Goal: Task Accomplishment & Management: Manage account settings

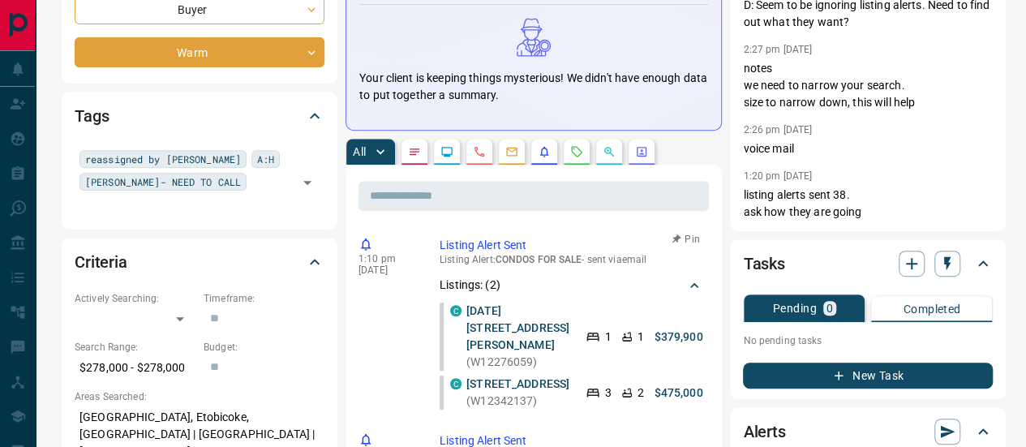
scroll to position [81, 0]
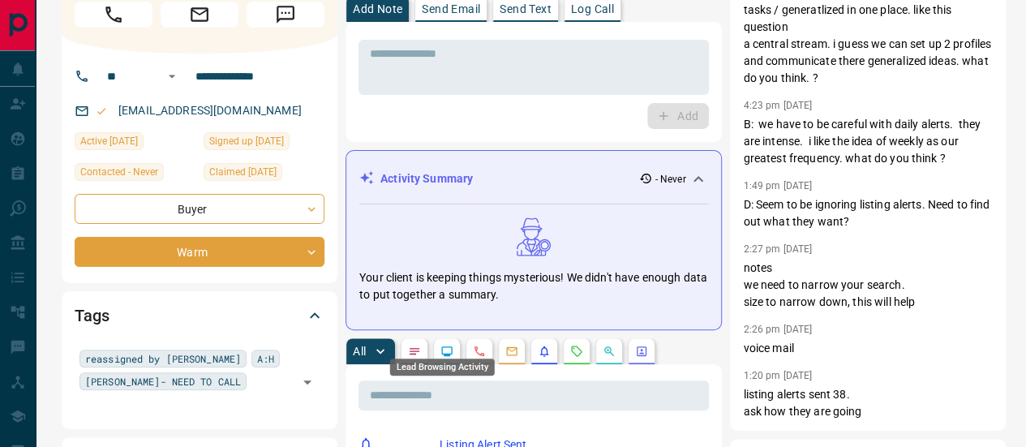
click at [441, 345] on icon "Lead Browsing Activity" at bounding box center [446, 351] width 13 height 13
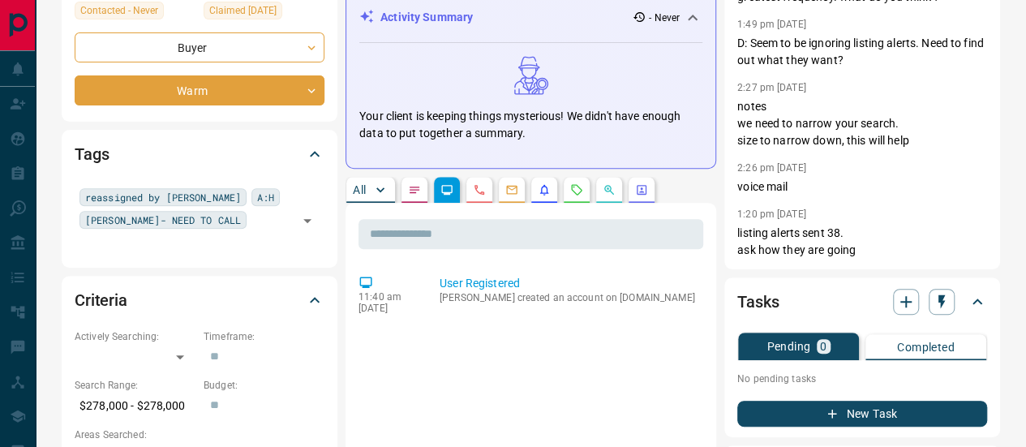
scroll to position [243, 0]
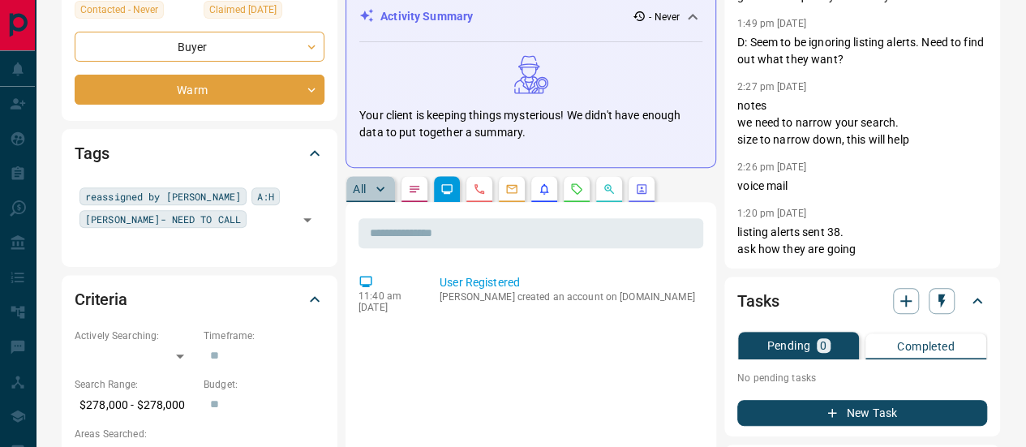
click at [353, 183] on p "All" at bounding box center [359, 188] width 13 height 11
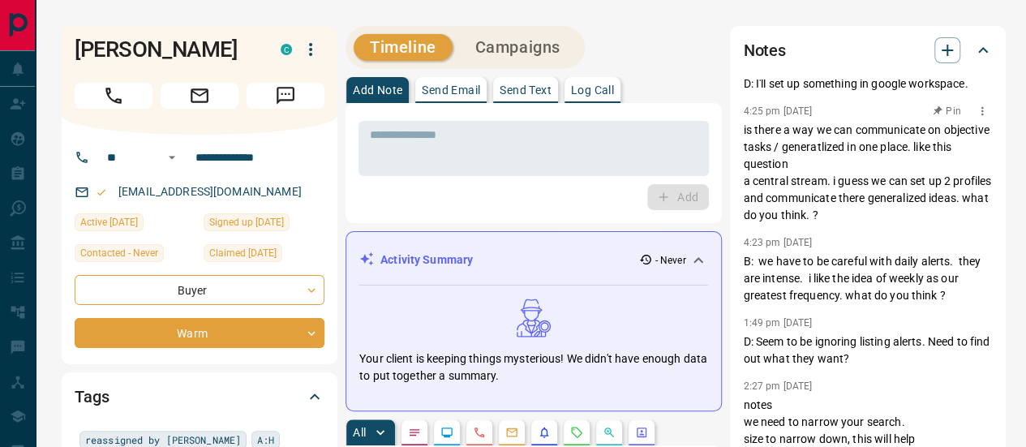
scroll to position [0, 0]
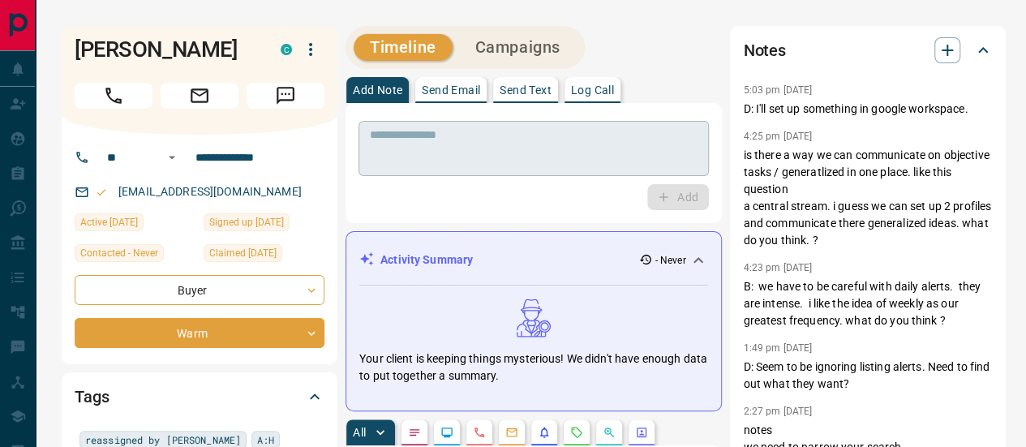
click at [473, 139] on textarea at bounding box center [534, 148] width 328 height 41
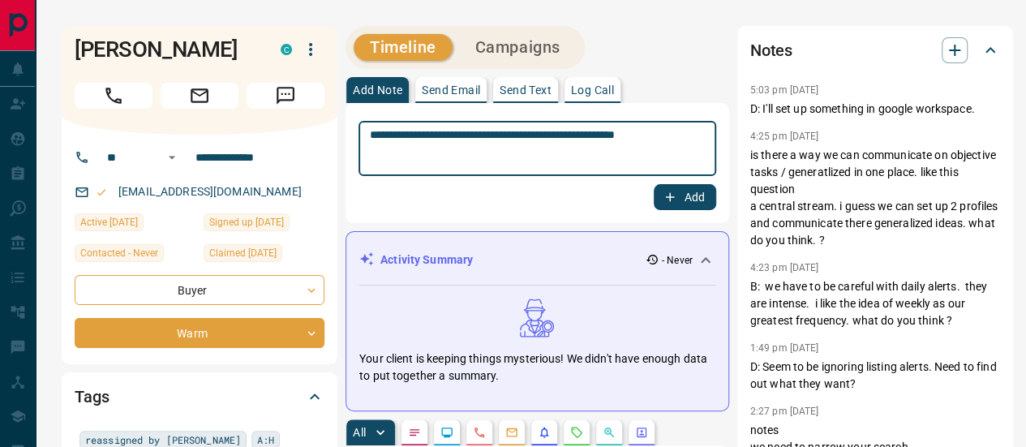
click at [422, 128] on textarea "**********" at bounding box center [537, 148] width 335 height 41
type textarea "**********"
click at [684, 190] on button "Add" at bounding box center [685, 197] width 62 height 26
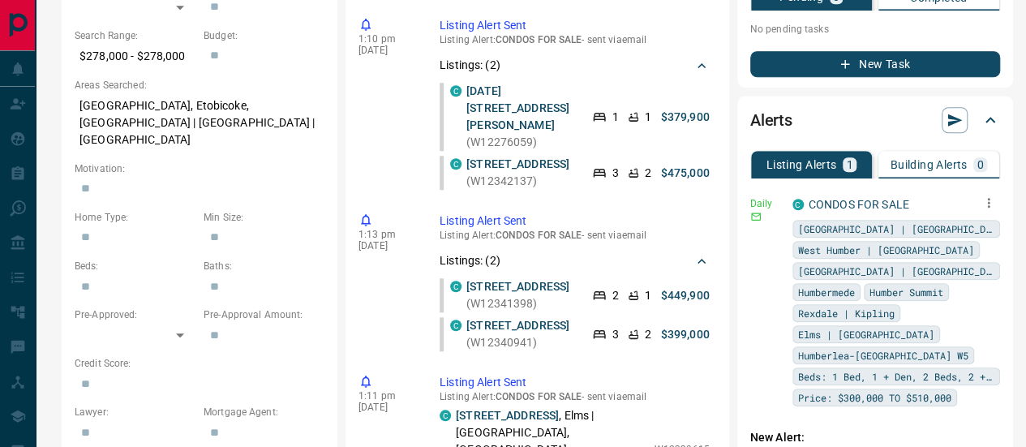
scroll to position [568, 0]
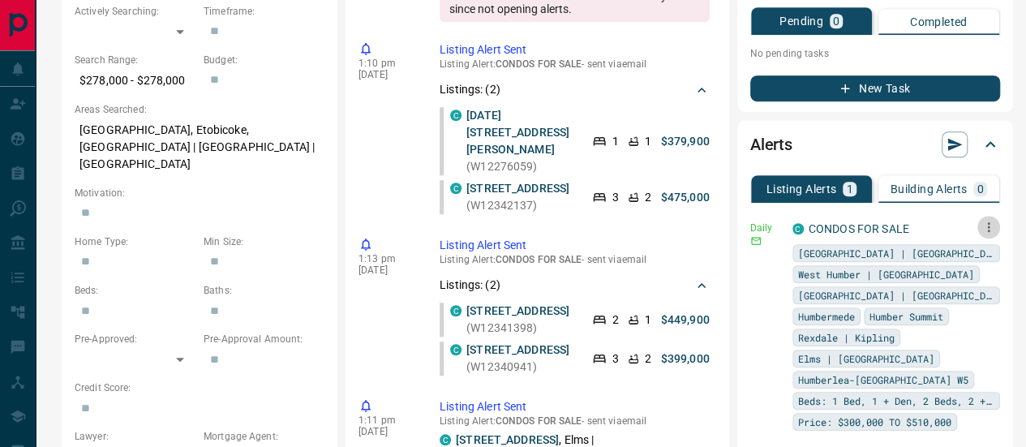
click at [983, 220] on icon "button" at bounding box center [988, 227] width 15 height 15
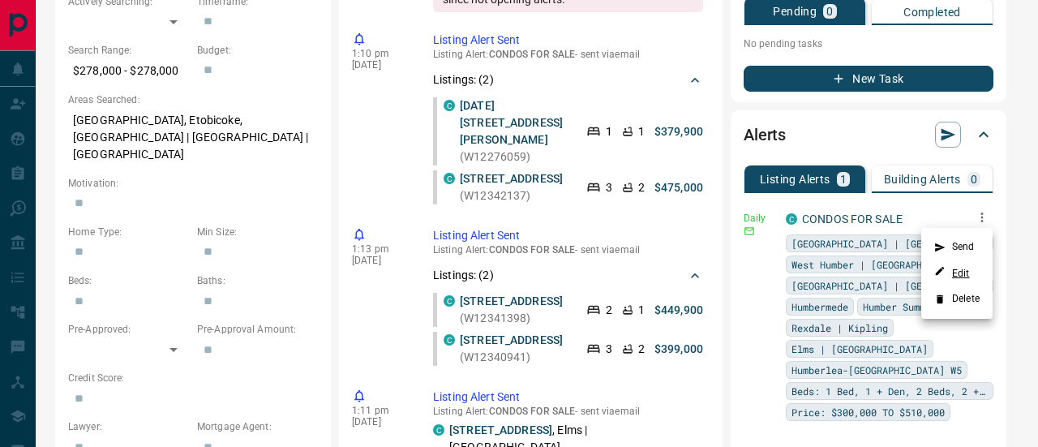
click at [966, 270] on link "Edit" at bounding box center [952, 272] width 36 height 15
click at [818, 134] on div at bounding box center [519, 223] width 1038 height 447
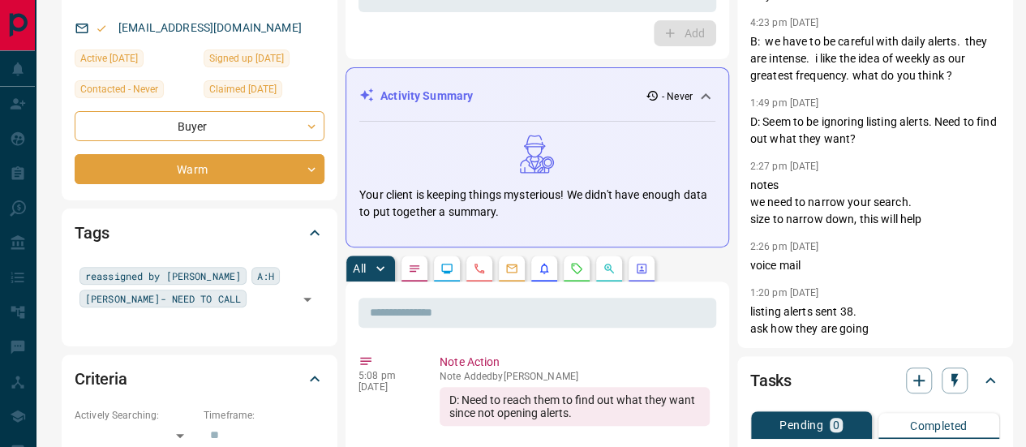
scroll to position [243, 0]
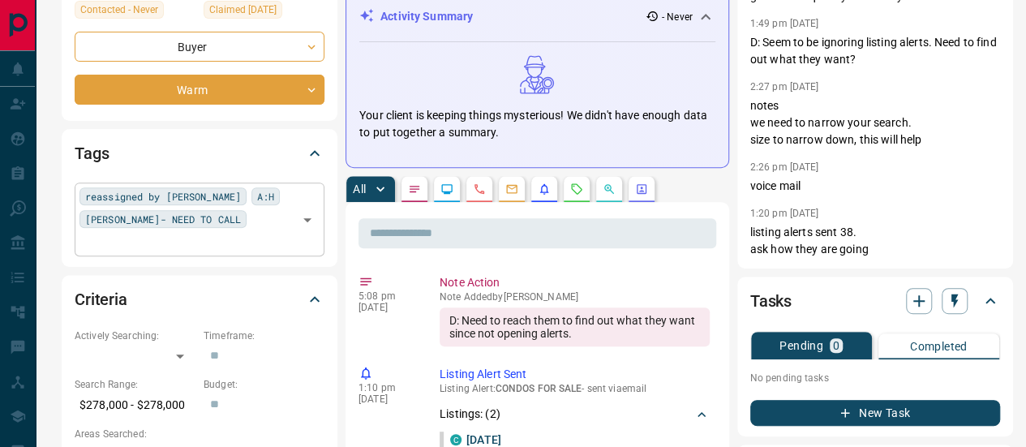
click at [254, 191] on div "reassigned by [PERSON_NAME]:[PERSON_NAME]- NEED TO CALL ​" at bounding box center [200, 218] width 250 height 73
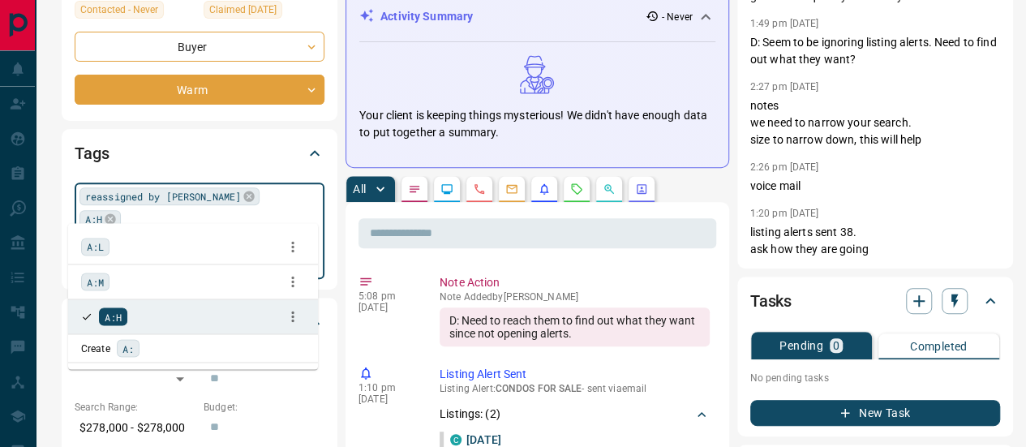
scroll to position [0, 0]
type input "***"
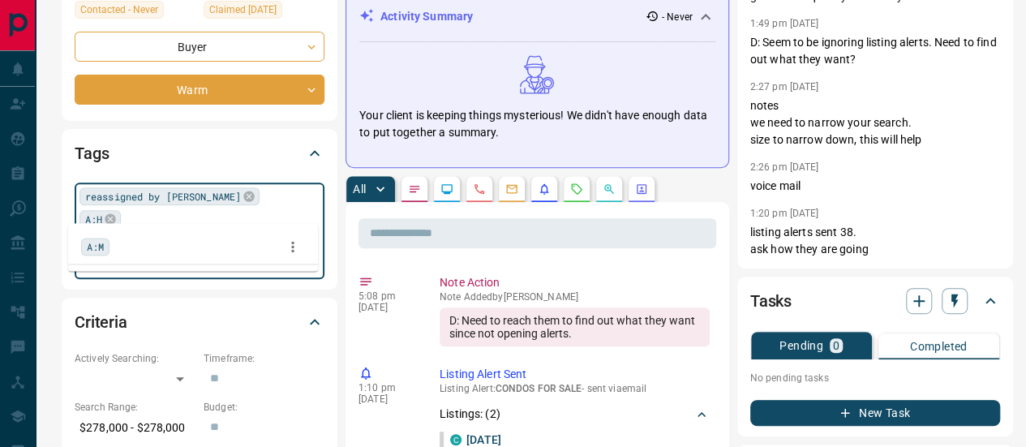
click at [102, 247] on span "A:M" at bounding box center [95, 246] width 17 height 16
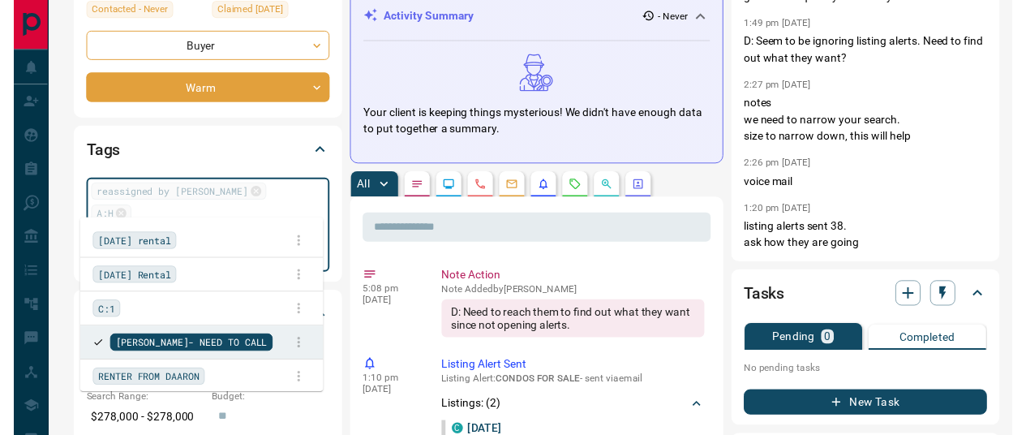
scroll to position [2065, 0]
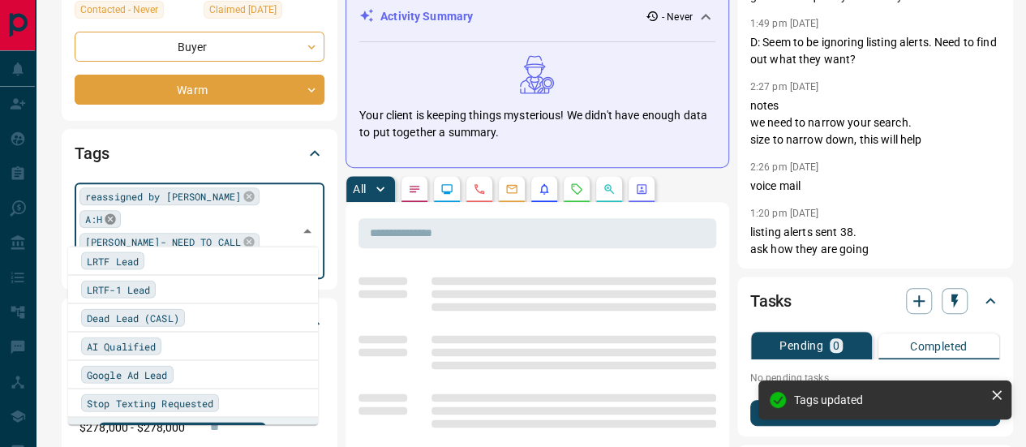
click at [116, 214] on icon at bounding box center [110, 219] width 11 height 11
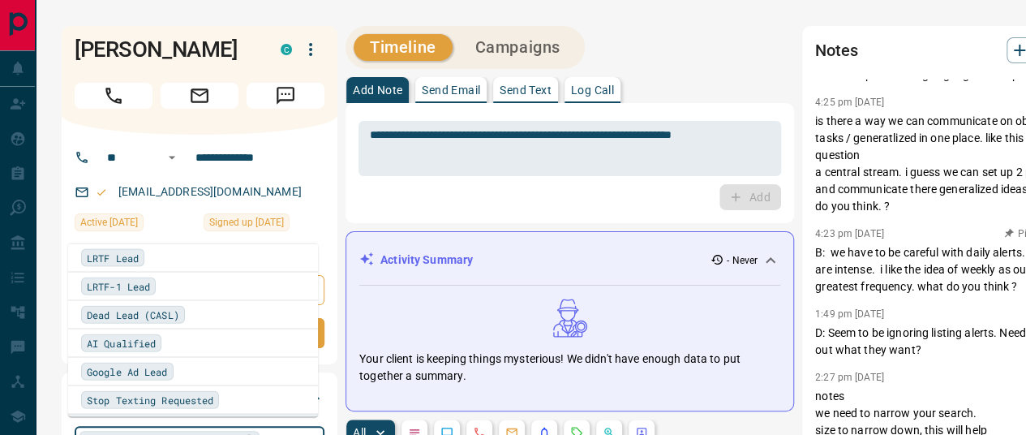
scroll to position [0, 0]
